Goal: Task Accomplishment & Management: Manage account settings

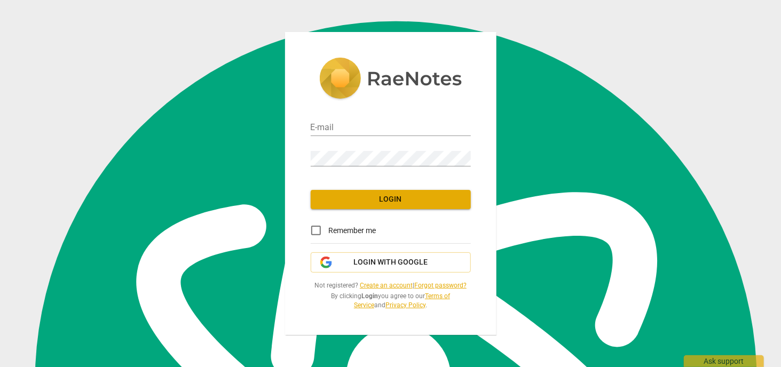
scroll to position [5405, 0]
type input "jmarkese3@gmail.com"
click at [313, 233] on input "Remember me" at bounding box center [316, 231] width 26 height 26
checkbox input "true"
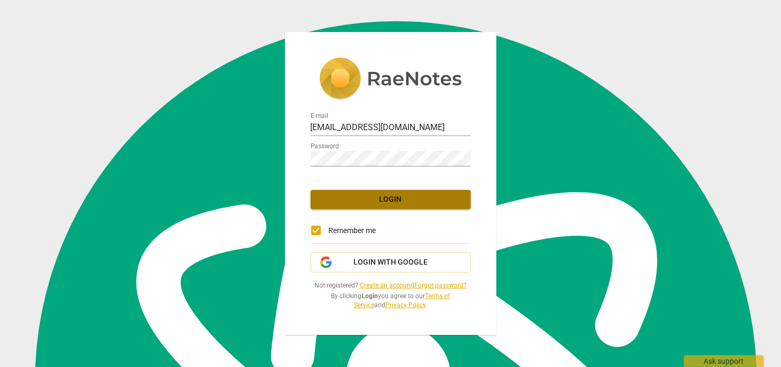
click at [392, 196] on span "Login" at bounding box center [390, 199] width 143 height 11
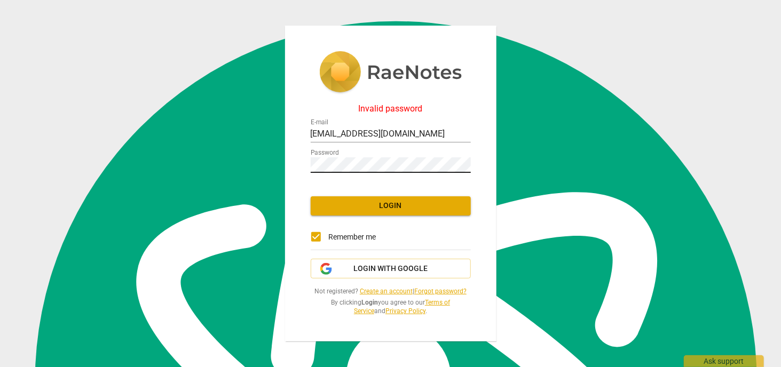
click at [464, 165] on img at bounding box center [461, 165] width 9 height 9
click at [270, 256] on div "Invalid password E-mail jmarkese3@gmail.com Password Login Remember me Login wi…" at bounding box center [390, 183] width 781 height 367
click at [392, 202] on span "Login" at bounding box center [390, 206] width 143 height 11
click at [398, 268] on span "Login with Google" at bounding box center [390, 269] width 74 height 11
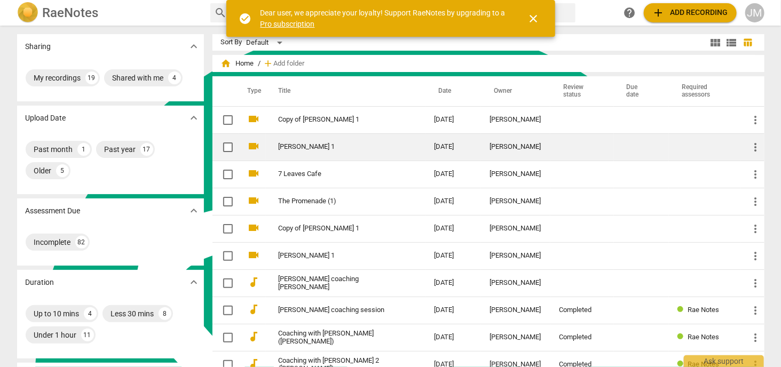
scroll to position [5405, 0]
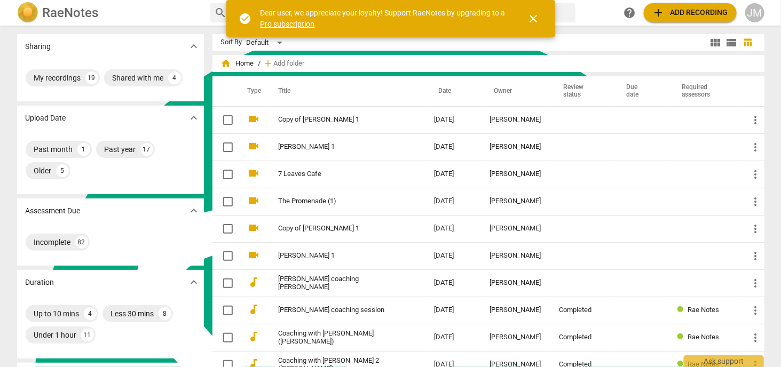
click at [536, 17] on span "close" at bounding box center [533, 18] width 13 height 13
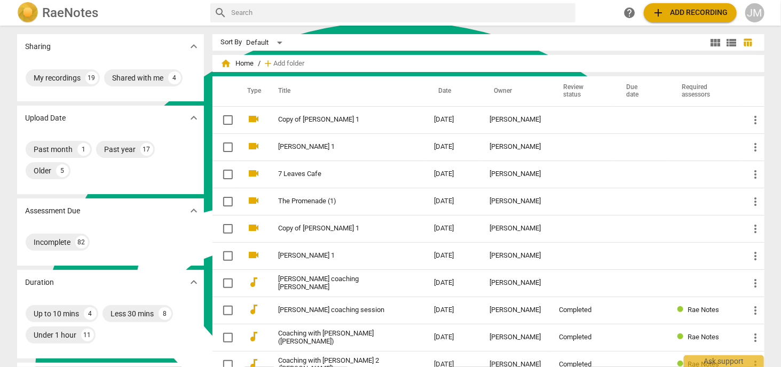
click at [679, 10] on span "add Add recording" at bounding box center [690, 12] width 76 height 13
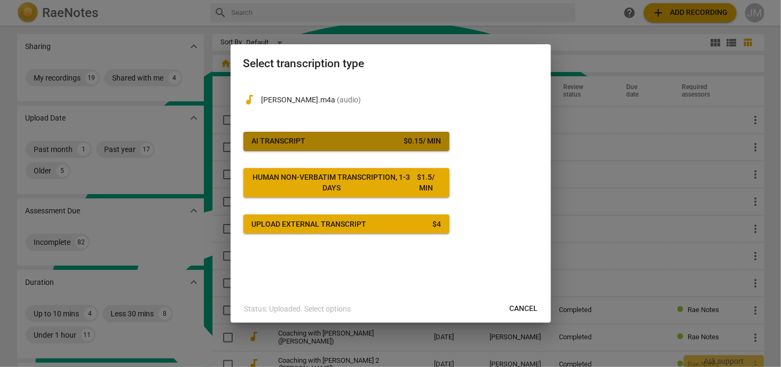
click at [348, 144] on span "AI Transcript $ 0.15 / min" at bounding box center [346, 141] width 189 height 11
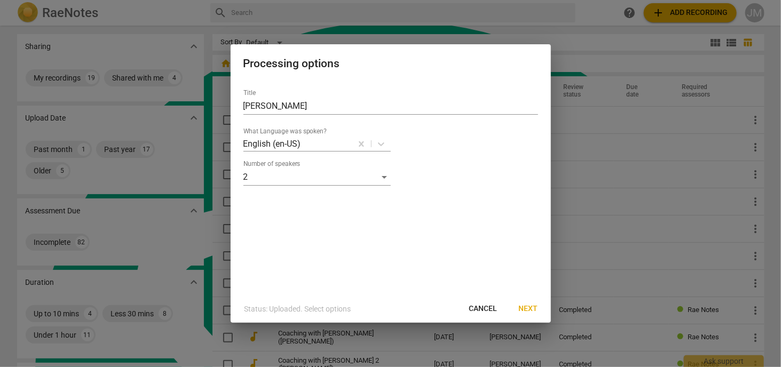
click at [531, 307] on span "Next" at bounding box center [528, 309] width 19 height 11
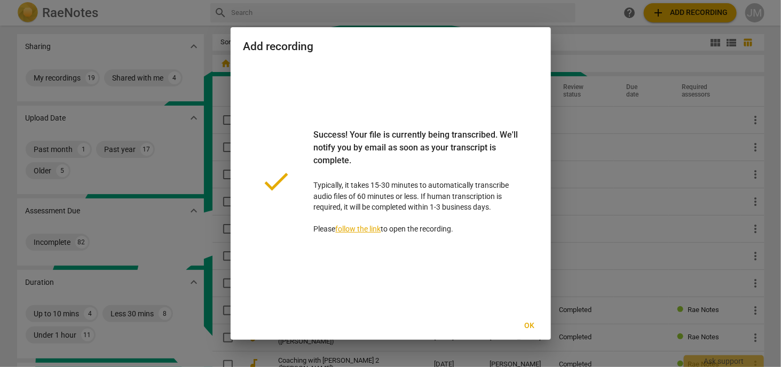
click at [601, 138] on div at bounding box center [390, 183] width 781 height 367
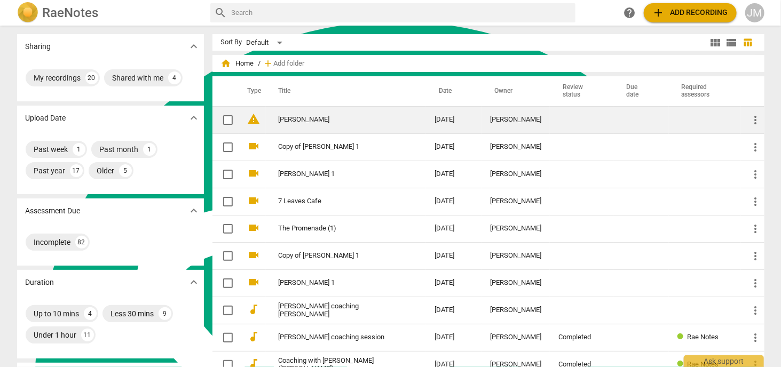
click at [309, 116] on link "[PERSON_NAME]" at bounding box center [337, 120] width 117 height 8
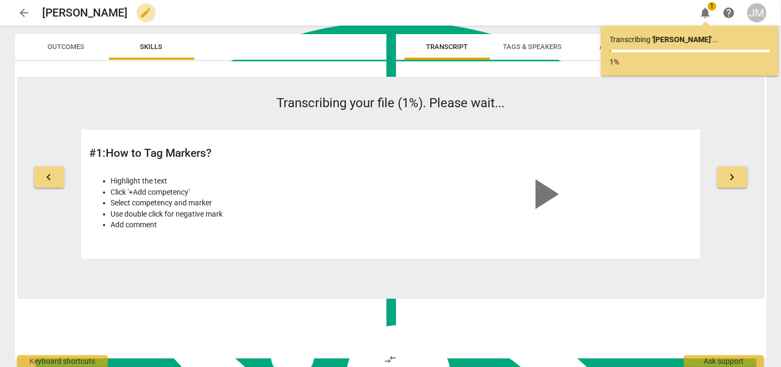
click at [142, 12] on span "edit" at bounding box center [146, 12] width 13 height 13
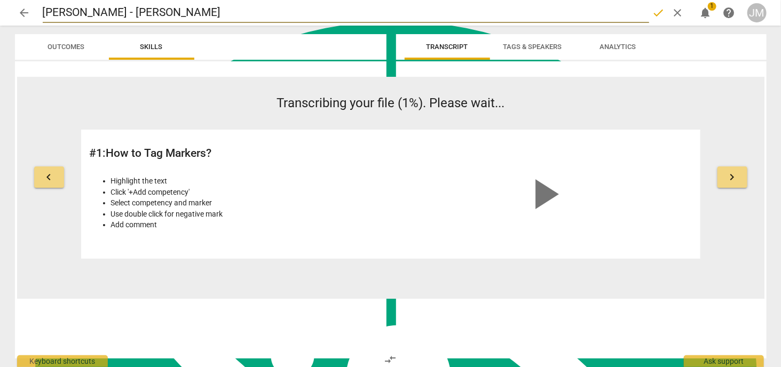
type input "[PERSON_NAME] - [PERSON_NAME]"
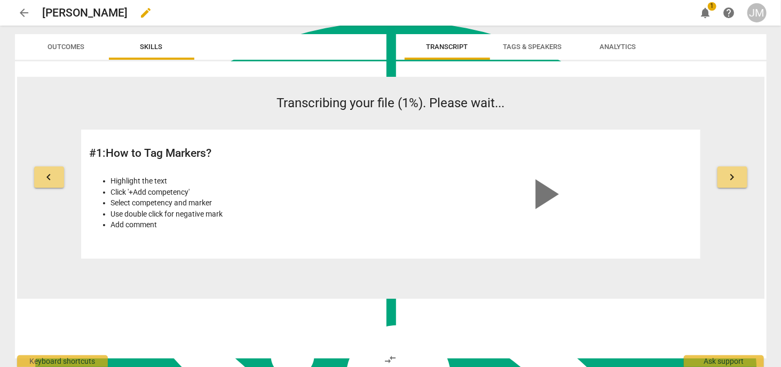
click at [142, 12] on span "edit" at bounding box center [146, 12] width 13 height 13
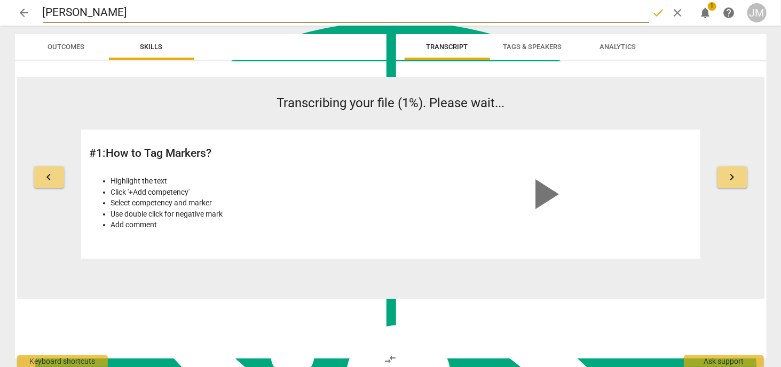
click at [658, 12] on span "done" at bounding box center [658, 12] width 13 height 13
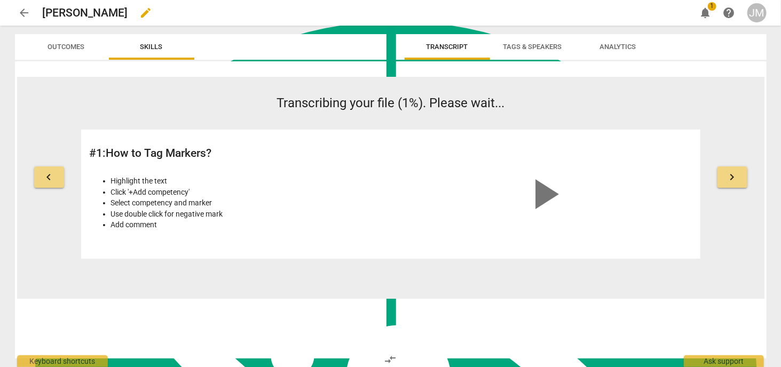
click at [141, 13] on span "edit" at bounding box center [146, 12] width 13 height 13
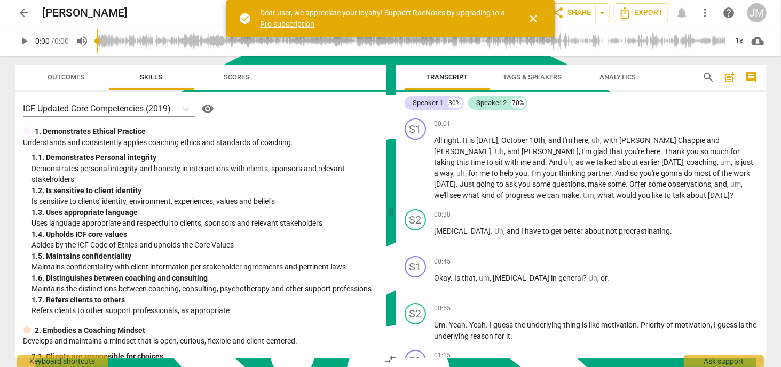
scroll to position [5405, 0]
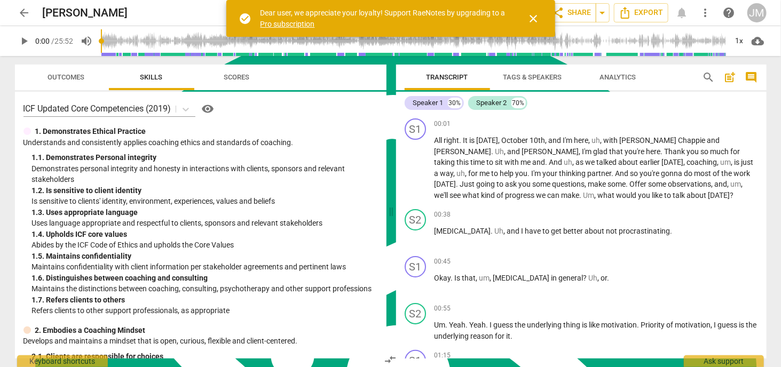
click at [532, 14] on span "close" at bounding box center [533, 18] width 13 height 13
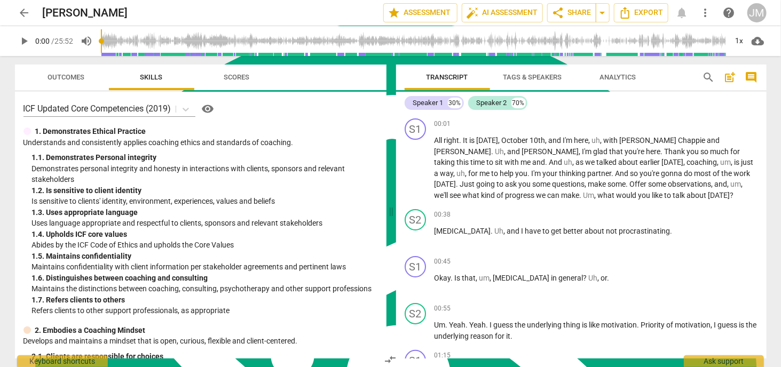
click at [67, 75] on span "Outcomes" at bounding box center [66, 77] width 37 height 8
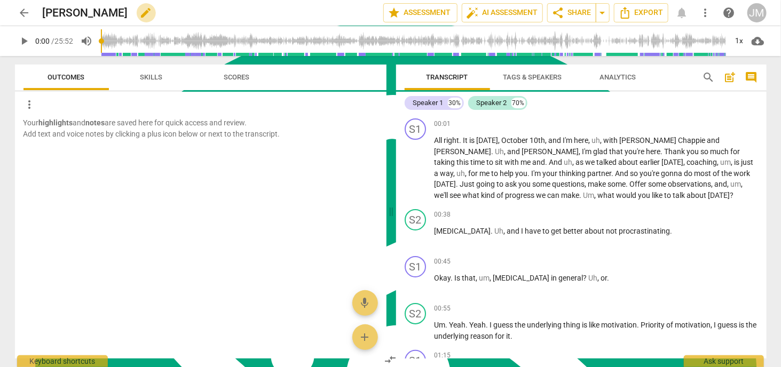
click at [143, 12] on span "edit" at bounding box center [146, 12] width 13 height 13
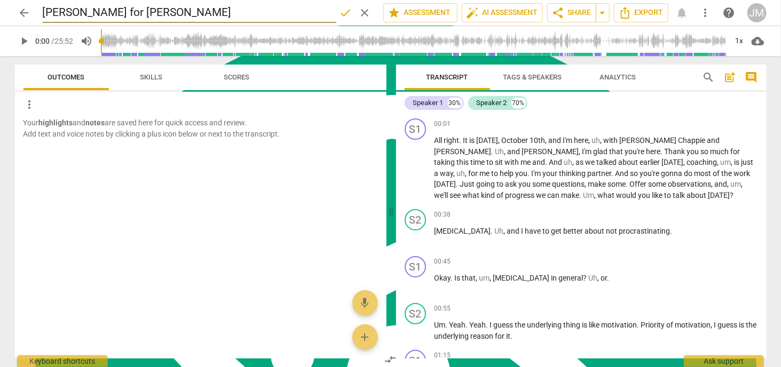
type input "Andrew Chapuis for Darrin Ballard"
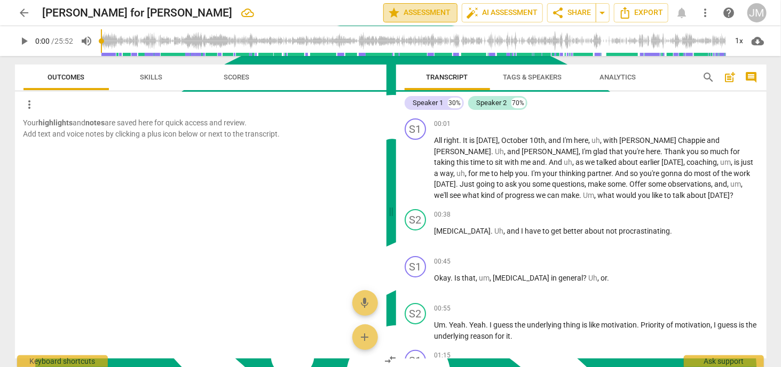
click at [448, 11] on span "star Assessment" at bounding box center [420, 12] width 65 height 13
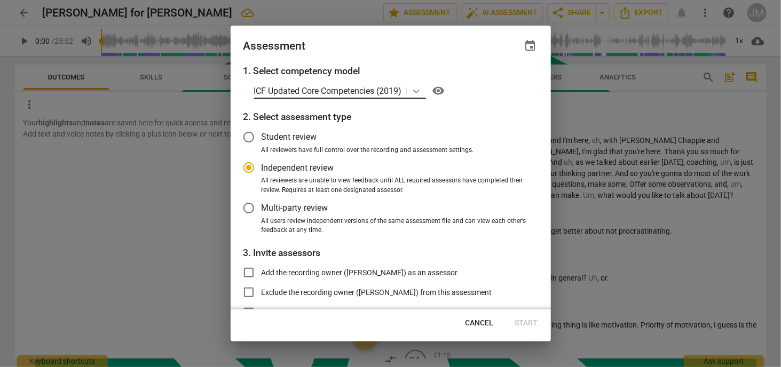
click at [421, 87] on icon at bounding box center [416, 91] width 11 height 11
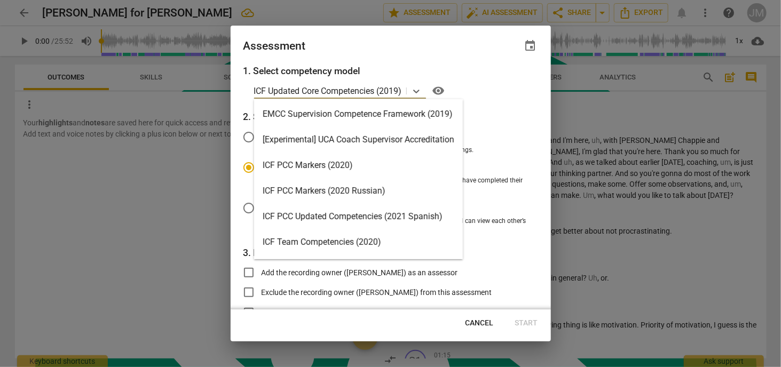
click at [376, 188] on div "ICF PCC Markers (2020 Russian)" at bounding box center [358, 191] width 209 height 26
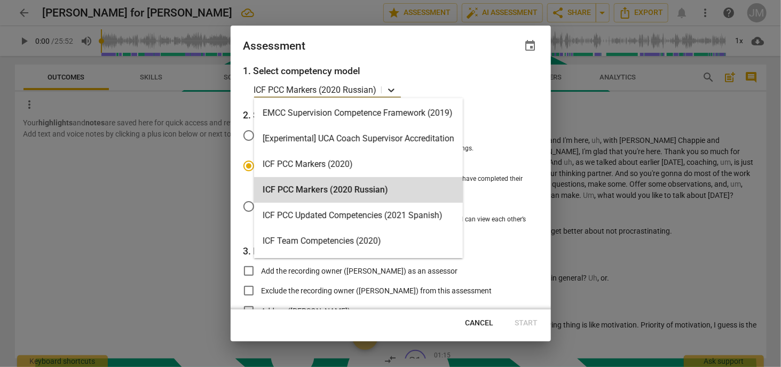
click at [390, 89] on icon at bounding box center [391, 91] width 6 height 4
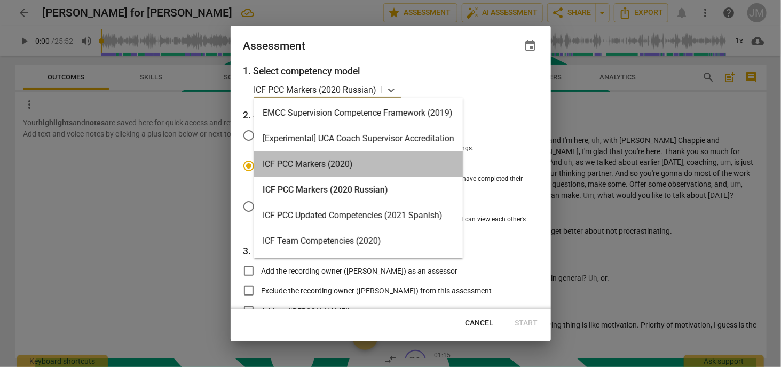
click at [339, 164] on div "ICF PCC Markers (2020)" at bounding box center [358, 165] width 209 height 26
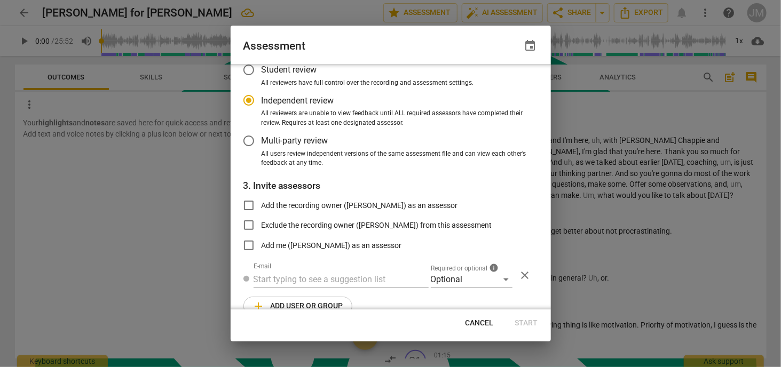
scroll to position [86, 0]
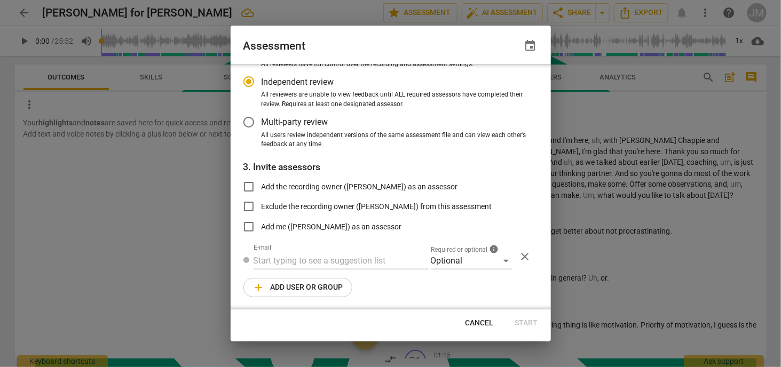
radio input "false"
click at [248, 224] on input "Add me (Julie Markese) as an assessor" at bounding box center [249, 227] width 26 height 26
checkbox input "true"
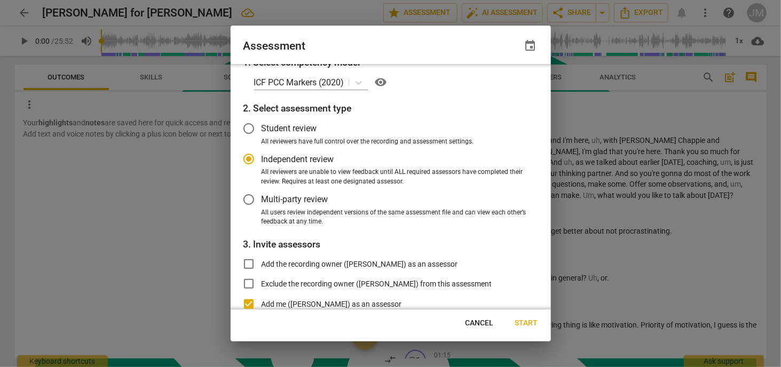
scroll to position [0, 0]
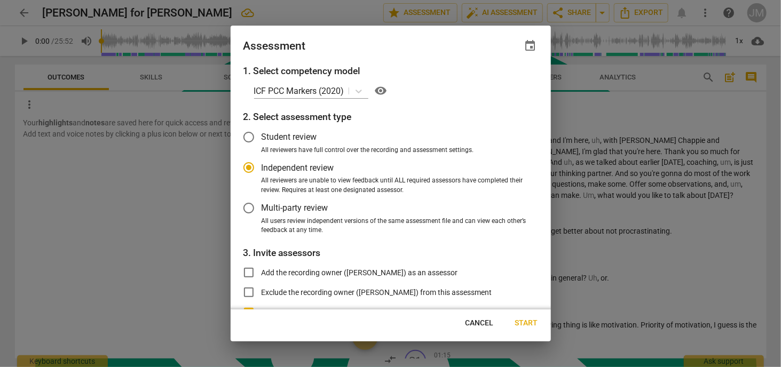
click at [476, 319] on span "Cancel" at bounding box center [479, 323] width 28 height 11
radio input "false"
